Goal: Contribute content

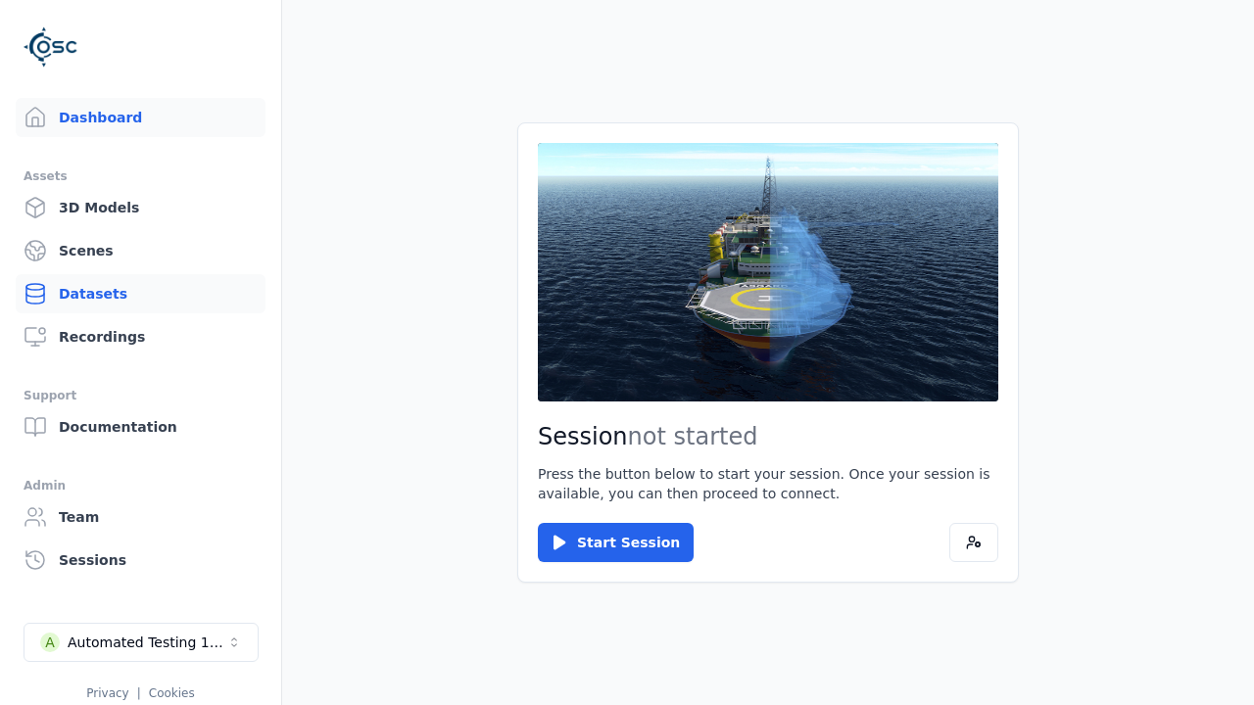
click at [140, 294] on link "Datasets" at bounding box center [141, 293] width 250 height 39
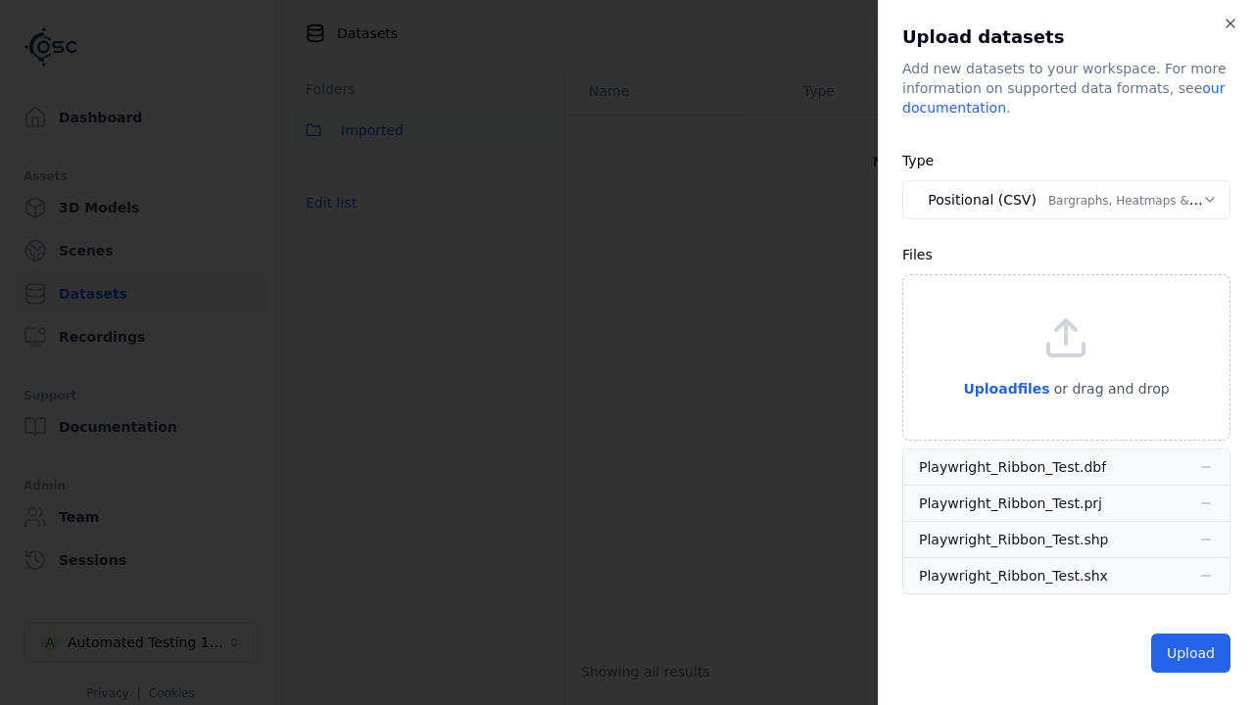
click at [1066, 200] on button "Positional (CSV) Bargraphs, Heatmaps & Pins" at bounding box center [1066, 199] width 328 height 39
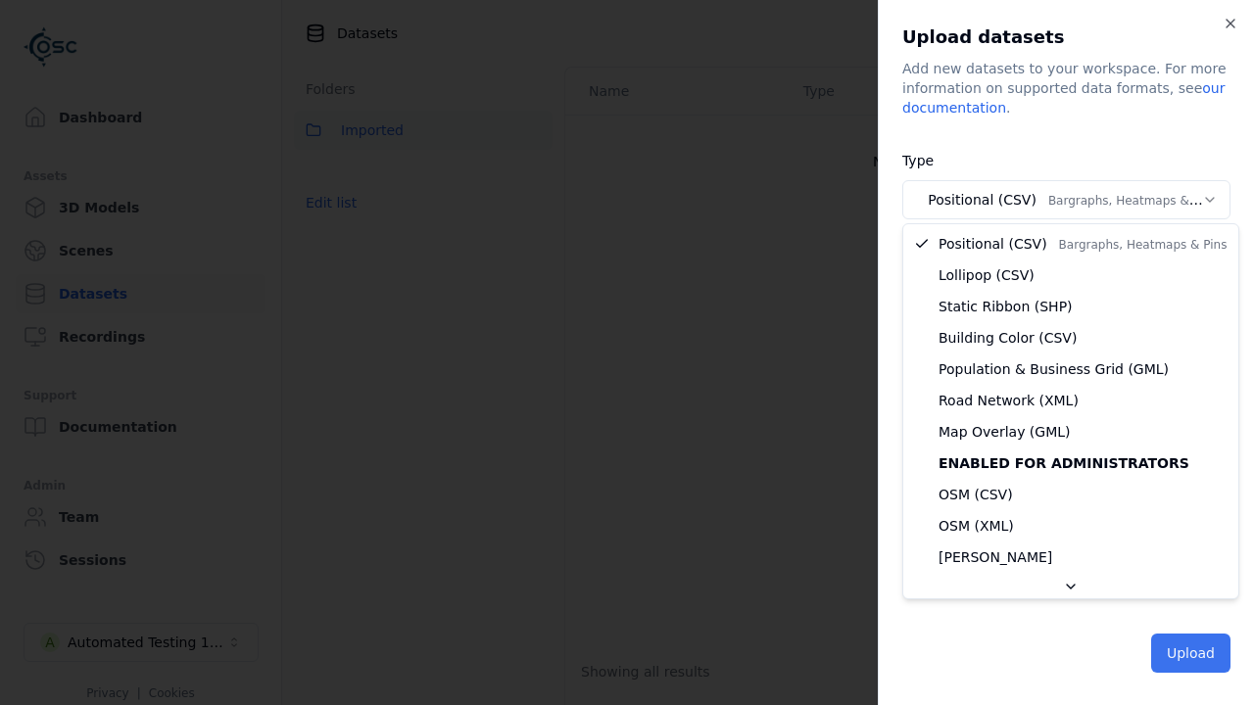
select select "*****"
click at [1192, 653] on button "Upload" at bounding box center [1190, 653] width 79 height 39
